Goal: Find specific page/section: Find specific page/section

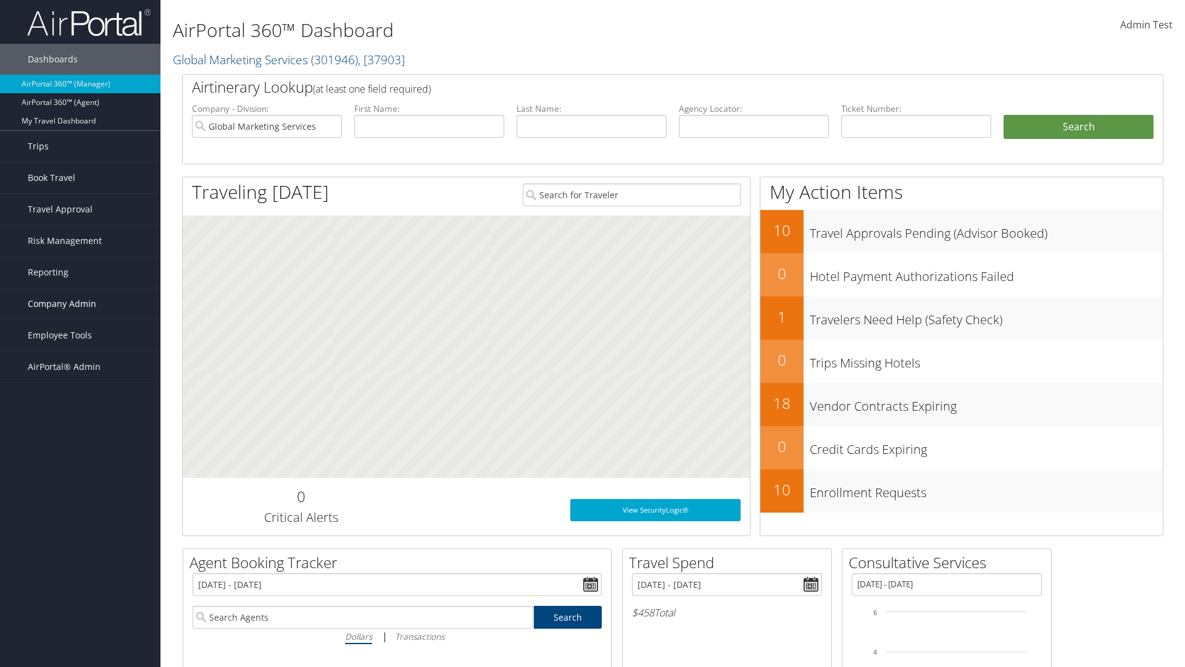
click at [80, 304] on span "Company Admin" at bounding box center [62, 303] width 69 height 31
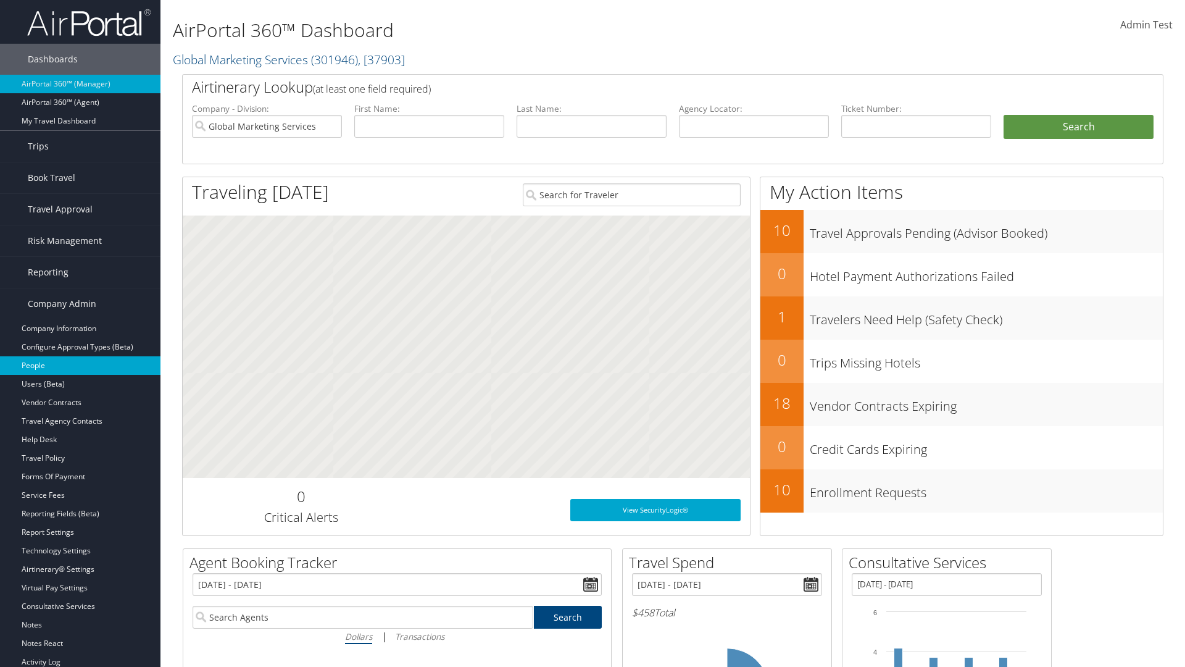
click at [80, 366] on link "People" at bounding box center [80, 365] width 161 height 19
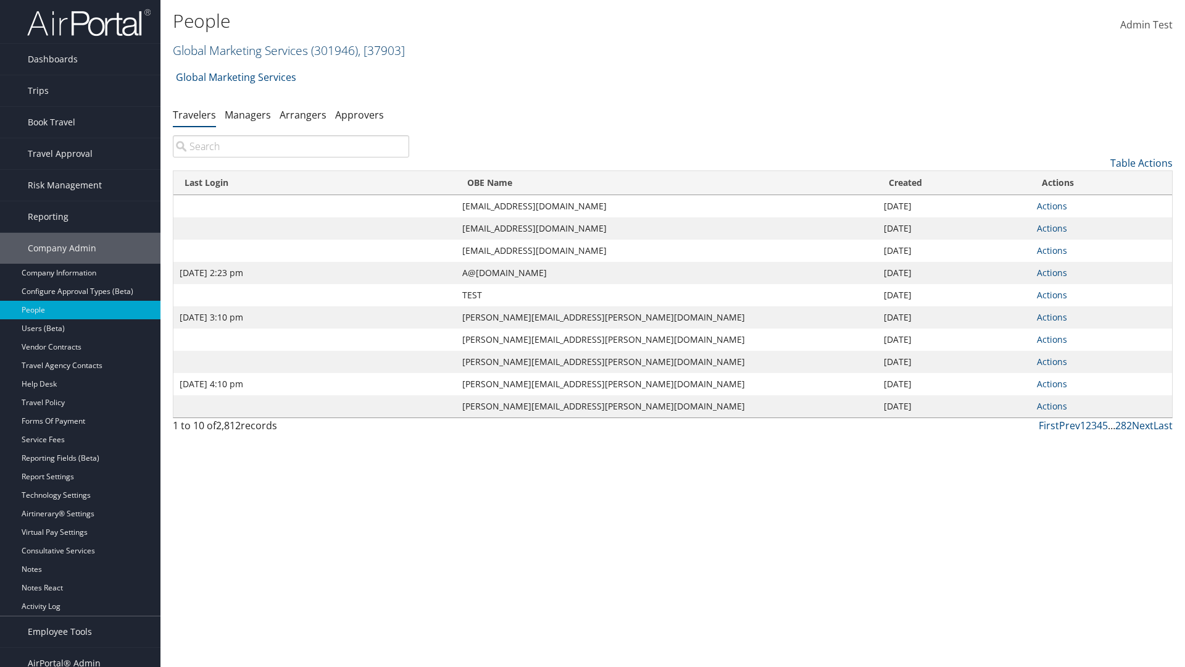
click at [239, 50] on link "Global Marketing Services ( 301946 ) , [ 37903 ]" at bounding box center [289, 50] width 232 height 17
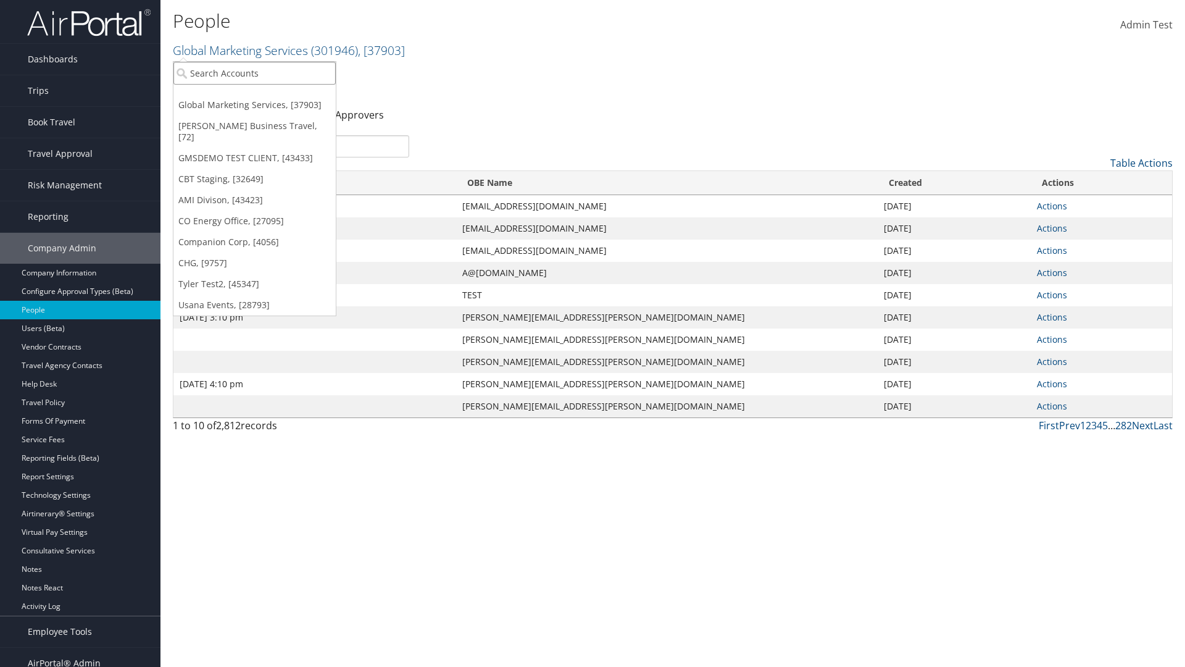
click at [254, 73] on input "search" at bounding box center [254, 73] width 162 height 23
type input "Global Marketing Services"
click at [266, 96] on div "Global Marketing Services (301946), [37903]" at bounding box center [266, 95] width 199 height 11
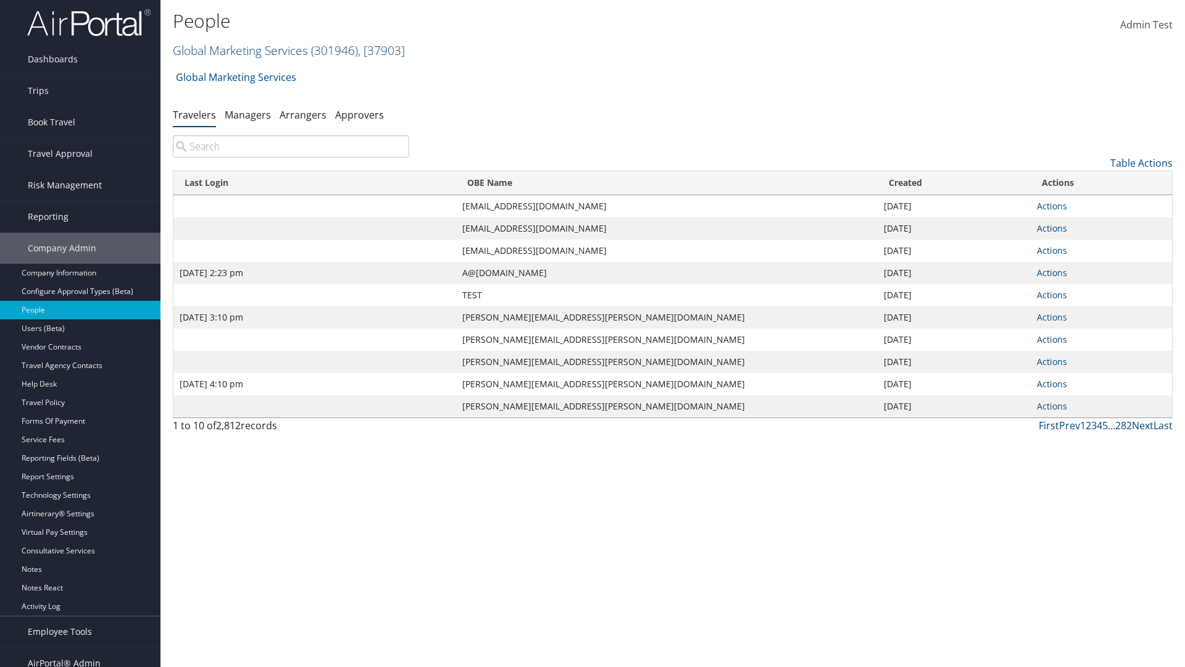
click at [291, 146] on input "search" at bounding box center [291, 146] width 236 height 22
type input "[DATE] 2:23 pm"
